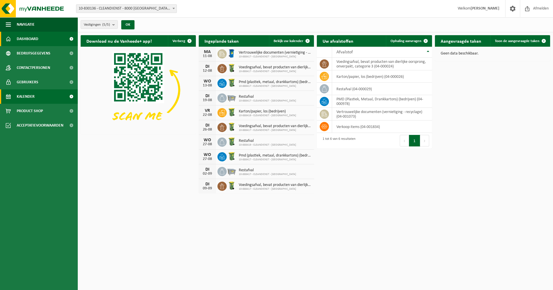
click at [15, 98] on link "Kalender" at bounding box center [39, 96] width 78 height 14
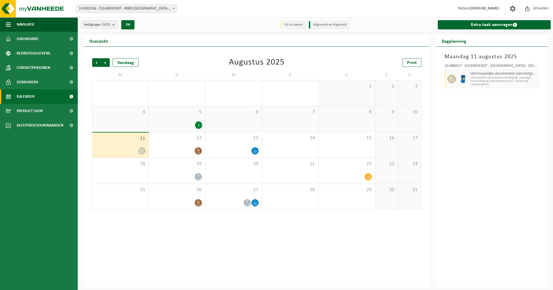
click at [146, 150] on div "11" at bounding box center [120, 145] width 56 height 25
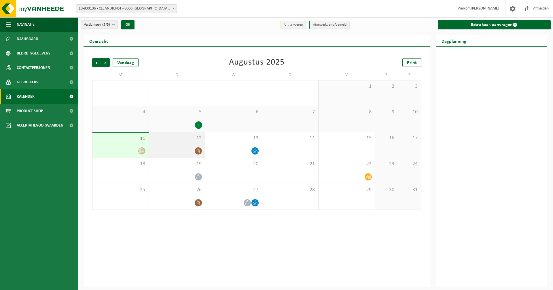
click at [199, 147] on span at bounding box center [198, 150] width 7 height 7
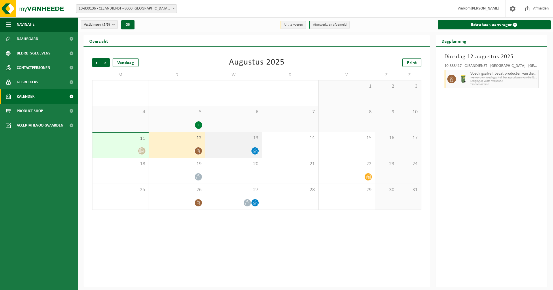
click at [260, 156] on div "13" at bounding box center [233, 145] width 56 height 26
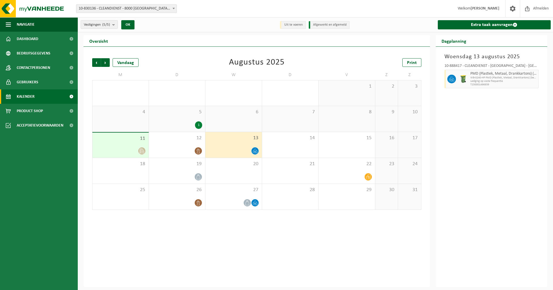
drag, startPoint x: 303, startPoint y: 157, endPoint x: 416, endPoint y: 226, distance: 132.4
click at [416, 226] on div "Vorige Volgende Vandaag [DATE] Print M D W D V Z Z 28 29 2 30 1 31 1 2 3 4 5 1 …" at bounding box center [257, 167] width 347 height 240
